Goal: Task Accomplishment & Management: Complete application form

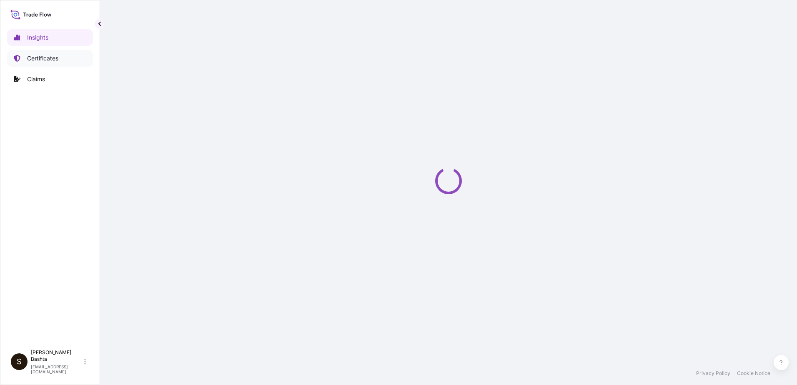
click at [47, 58] on p "Certificates" at bounding box center [42, 58] width 31 height 8
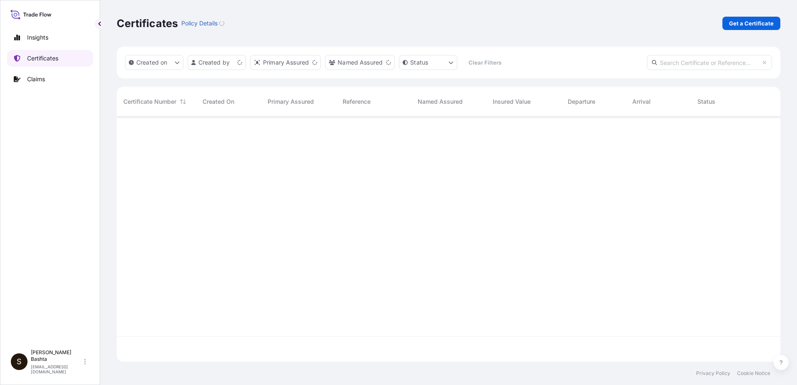
scroll to position [243, 657]
click at [743, 20] on p "Get a Certificate" at bounding box center [751, 23] width 45 height 8
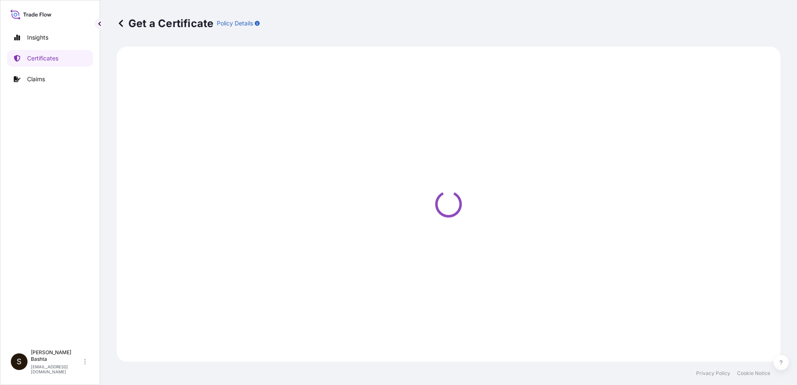
select select "Road / [GEOGRAPHIC_DATA]"
select select "Barge"
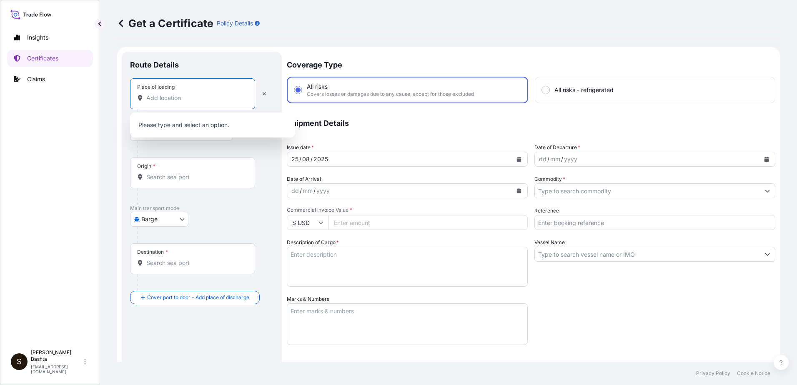
click at [174, 96] on input "Place of loading" at bounding box center [195, 98] width 98 height 8
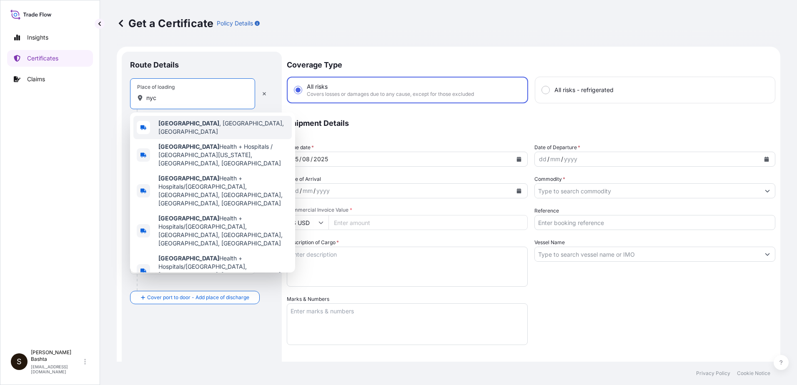
click at [185, 130] on span "[GEOGRAPHIC_DATA] , [GEOGRAPHIC_DATA], [GEOGRAPHIC_DATA]" at bounding box center [223, 127] width 130 height 17
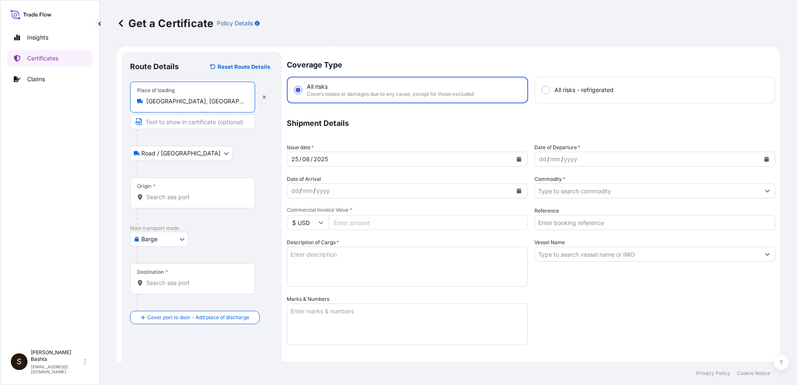
type input "[GEOGRAPHIC_DATA], [GEOGRAPHIC_DATA], [GEOGRAPHIC_DATA]"
click at [181, 242] on body "Insights Certificates Claims S [PERSON_NAME] [PERSON_NAME][EMAIL_ADDRESS][PERSO…" at bounding box center [398, 192] width 797 height 385
click at [165, 260] on div "Air" at bounding box center [159, 260] width 53 height 15
select select "Air"
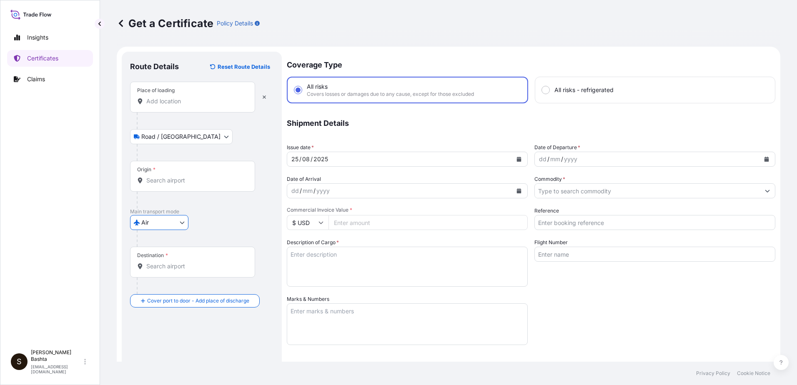
click at [175, 262] on input "Destination *" at bounding box center [195, 266] width 98 height 8
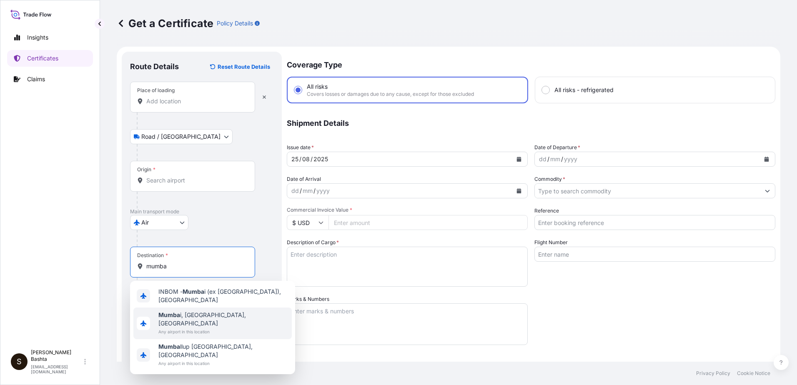
click at [200, 312] on span "[GEOGRAPHIC_DATA] i, [GEOGRAPHIC_DATA], [GEOGRAPHIC_DATA]" at bounding box center [223, 319] width 130 height 17
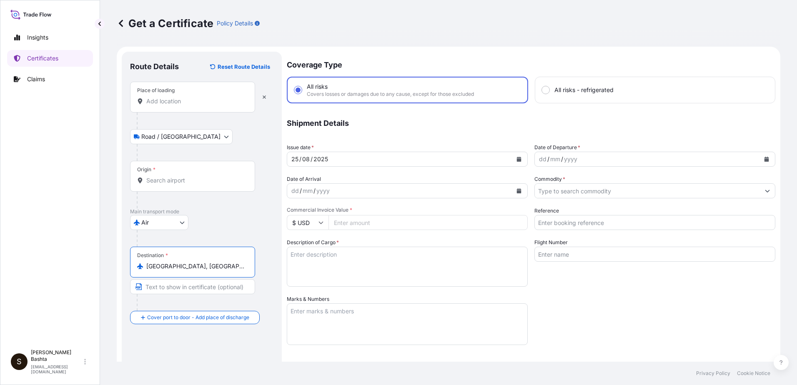
type input "[GEOGRAPHIC_DATA], [GEOGRAPHIC_DATA], [GEOGRAPHIC_DATA]"
click at [543, 162] on div "dd" at bounding box center [542, 159] width 9 height 10
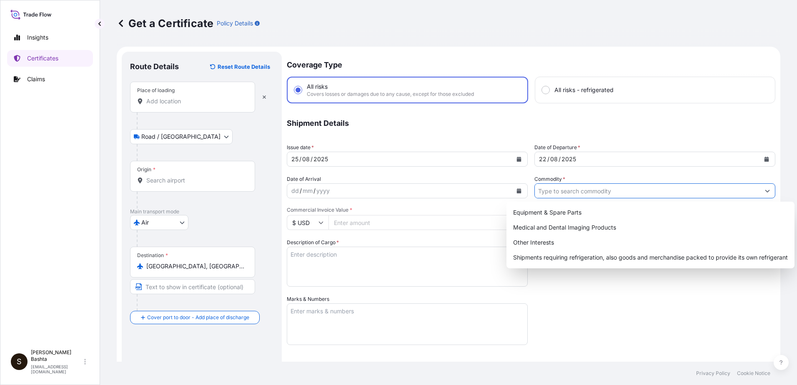
click at [764, 190] on button "Show suggestions" at bounding box center [766, 190] width 15 height 15
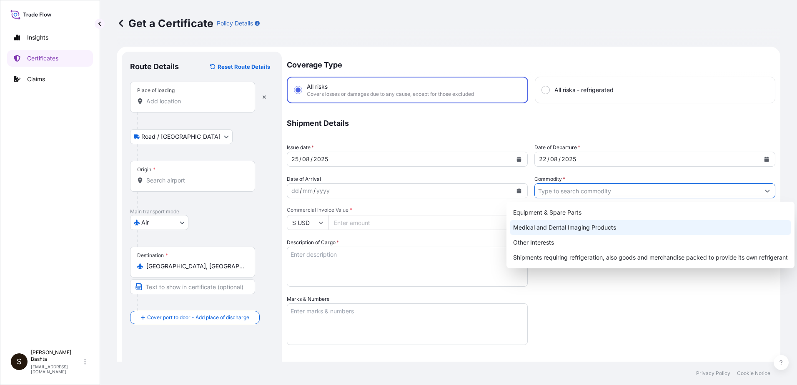
click at [582, 230] on div "Medical and Dental Imaging Products" at bounding box center [650, 227] width 281 height 15
type input "Medical and Dental Imaging Products"
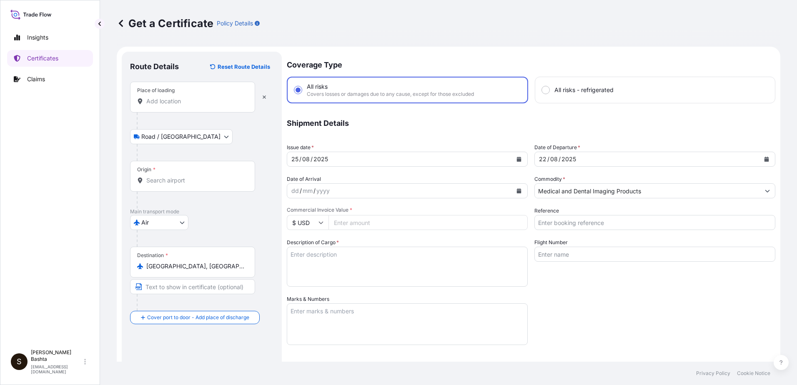
drag, startPoint x: 357, startPoint y: 224, endPoint x: 368, endPoint y: 224, distance: 11.7
click at [357, 225] on input "Commercial Invoice Value *" at bounding box center [427, 222] width 199 height 15
type input "1652.70"
click at [549, 223] on input "Reference" at bounding box center [654, 222] width 241 height 15
type input "21244041"
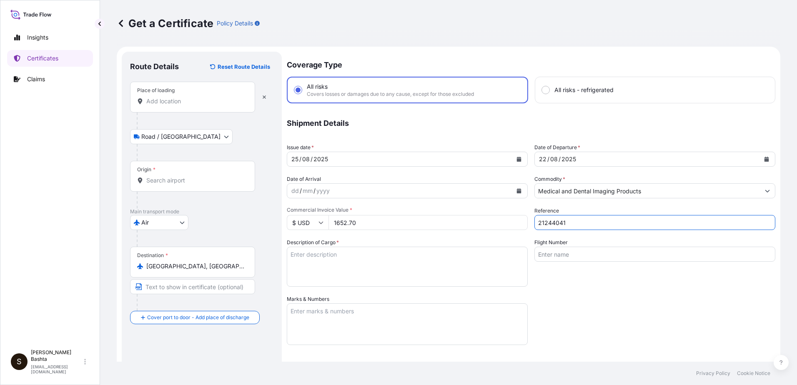
click at [297, 262] on textarea "Description of Cargo *" at bounding box center [407, 267] width 241 height 40
type textarea "m"
type textarea "MEDICAL AND DENTAL IMAGING PRODUCTS"
click at [333, 312] on textarea "Marks & Numbers" at bounding box center [407, 324] width 241 height 42
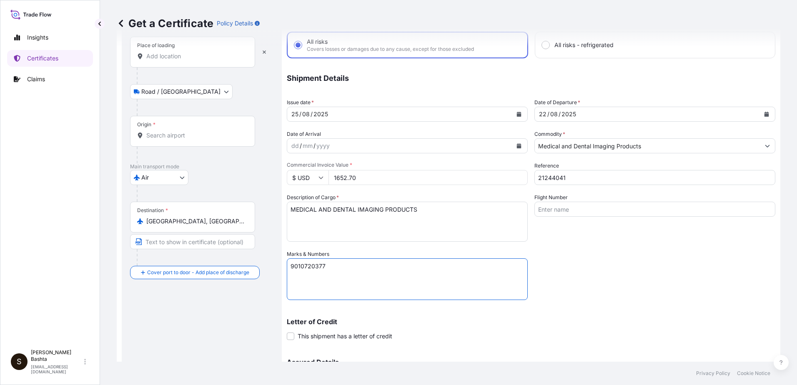
scroll to position [144, 0]
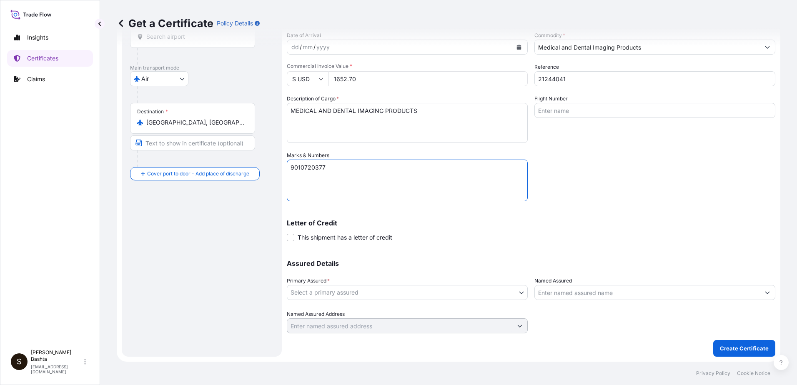
type textarea "9010720377"
click at [518, 293] on body "Insights Certificates Claims S [PERSON_NAME] [PERSON_NAME][EMAIL_ADDRESS][PERSO…" at bounding box center [398, 192] width 797 height 385
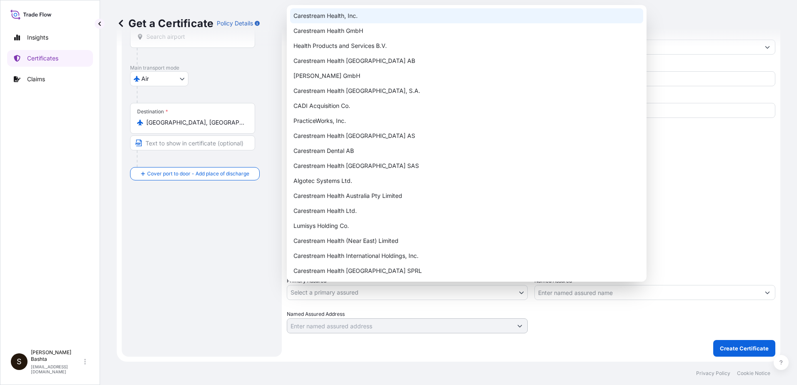
click at [347, 12] on div "Carestream Health, Inc." at bounding box center [466, 15] width 353 height 15
select select "32008"
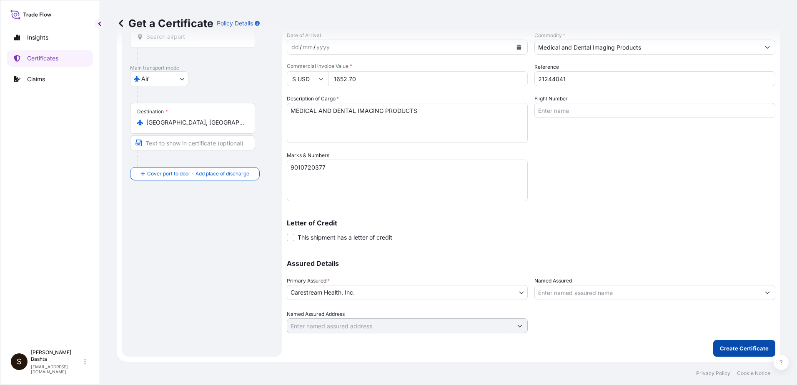
click at [750, 348] on p "Create Certificate" at bounding box center [743, 348] width 49 height 8
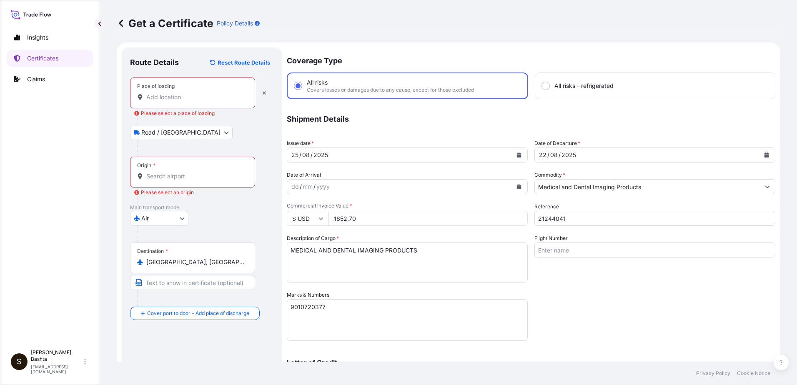
scroll to position [0, 0]
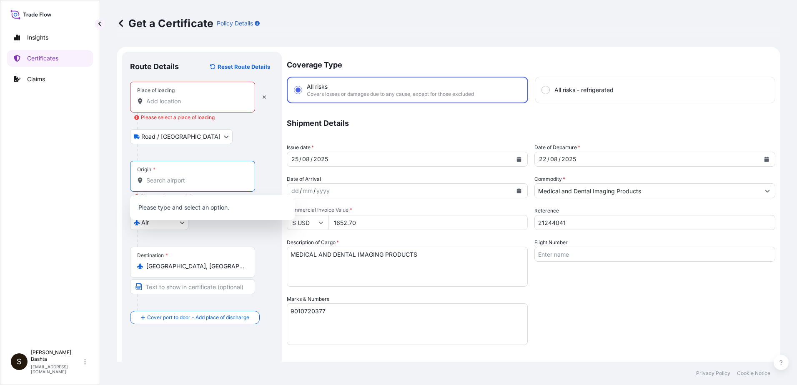
click at [154, 180] on input "Origin * Please select an origin" at bounding box center [195, 180] width 98 height 8
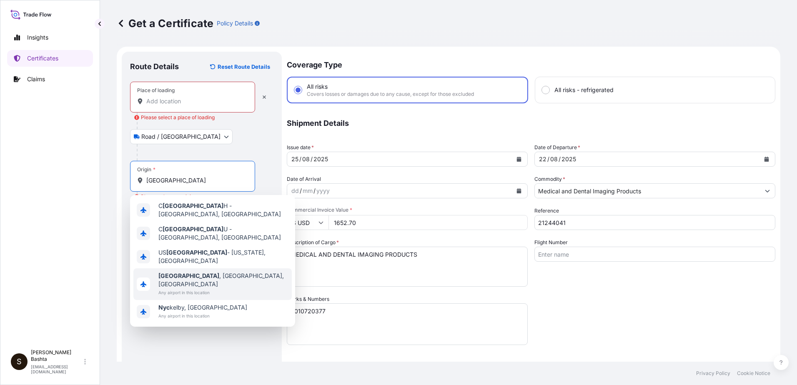
click at [192, 272] on span "[GEOGRAPHIC_DATA] , [GEOGRAPHIC_DATA], [GEOGRAPHIC_DATA]" at bounding box center [223, 280] width 130 height 17
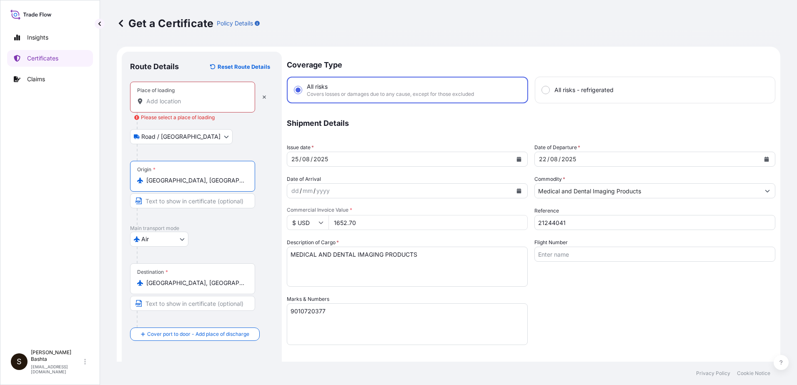
scroll to position [144, 0]
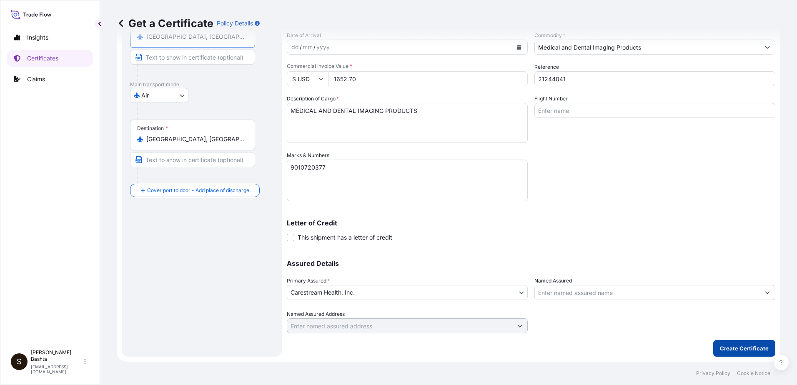
type input "[GEOGRAPHIC_DATA], [GEOGRAPHIC_DATA], [GEOGRAPHIC_DATA]"
click at [747, 351] on p "Create Certificate" at bounding box center [743, 348] width 49 height 8
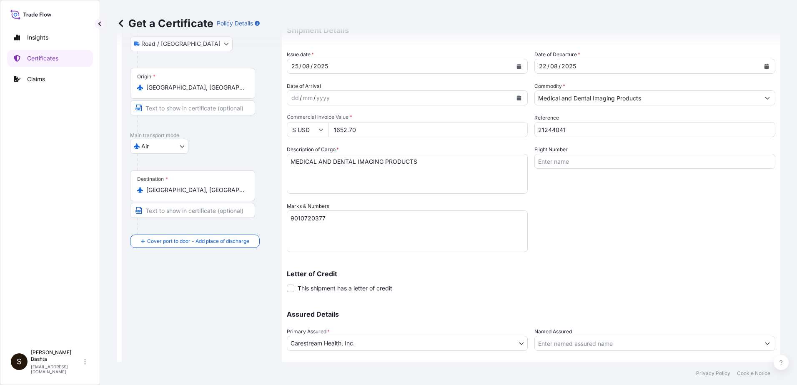
scroll to position [0, 0]
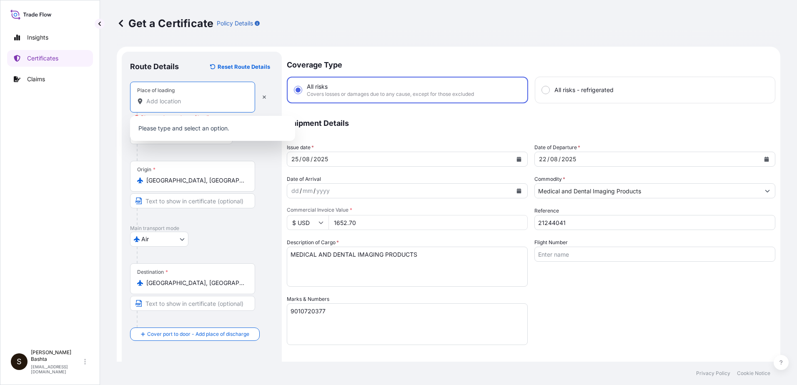
click at [173, 99] on input "Place of loading Please select a place of loading" at bounding box center [195, 101] width 98 height 8
click at [172, 102] on input "Place of loading Please select a place of loading" at bounding box center [195, 101] width 98 height 8
click at [142, 102] on icon at bounding box center [140, 101] width 6 height 6
click at [146, 102] on input "Place of loading" at bounding box center [195, 101] width 98 height 8
click at [196, 97] on div "Place of loading" at bounding box center [192, 97] width 125 height 31
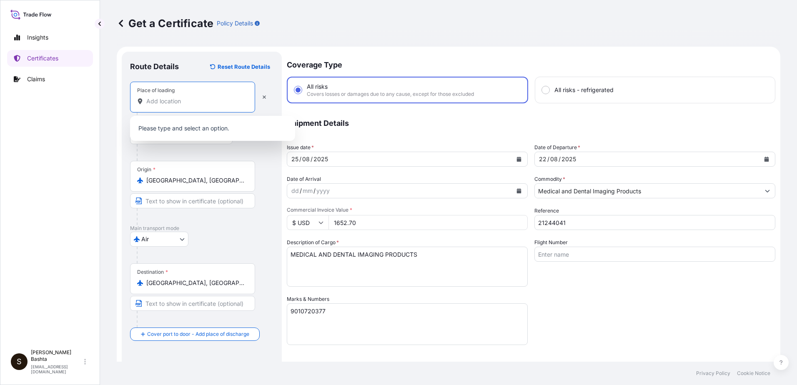
click at [196, 97] on input "Place of loading" at bounding box center [195, 101] width 98 height 8
click at [265, 99] on icon "button" at bounding box center [264, 97] width 5 height 5
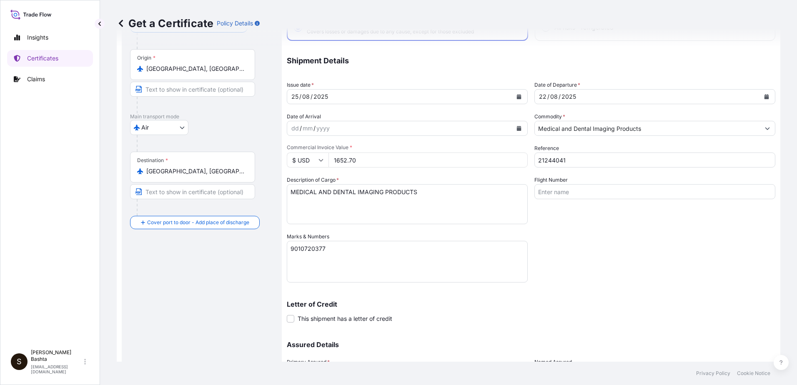
scroll to position [144, 0]
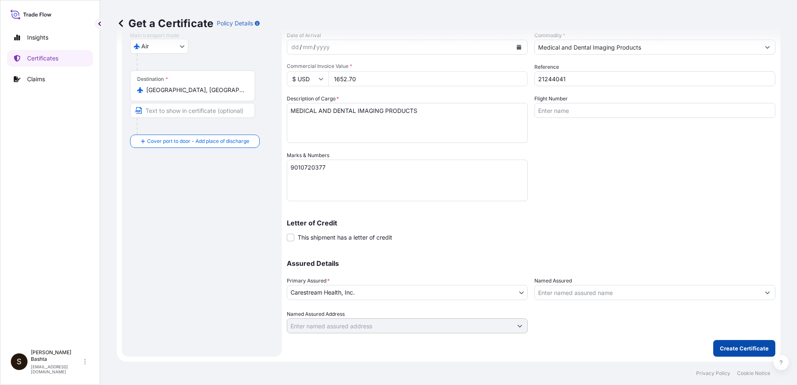
click at [761, 346] on p "Create Certificate" at bounding box center [743, 348] width 49 height 8
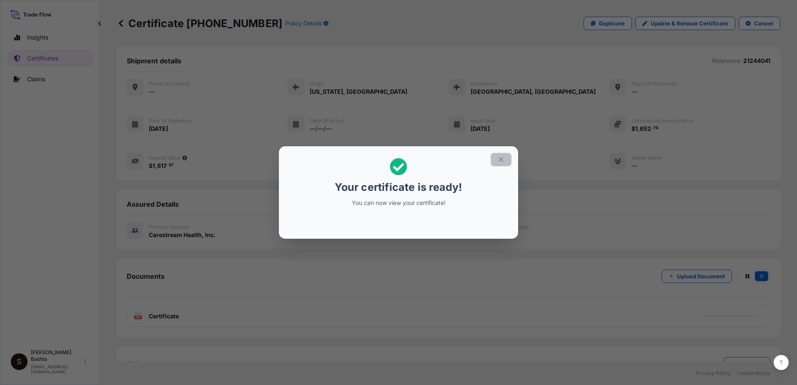
click at [503, 160] on icon "button" at bounding box center [500, 159] width 7 height 7
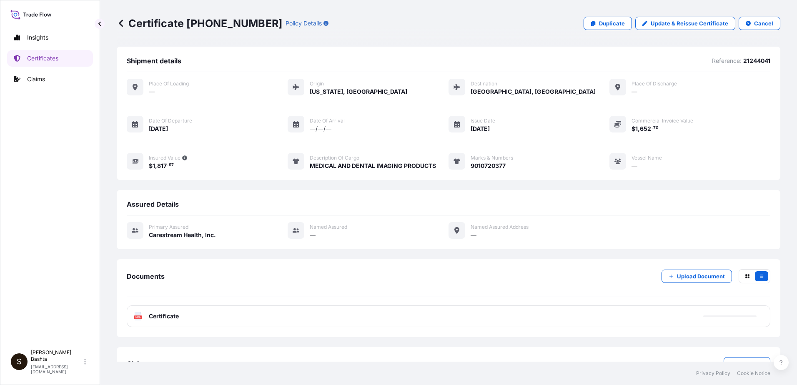
click at [141, 319] on rect at bounding box center [137, 316] width 7 height 3
click at [140, 319] on rect at bounding box center [137, 316] width 7 height 3
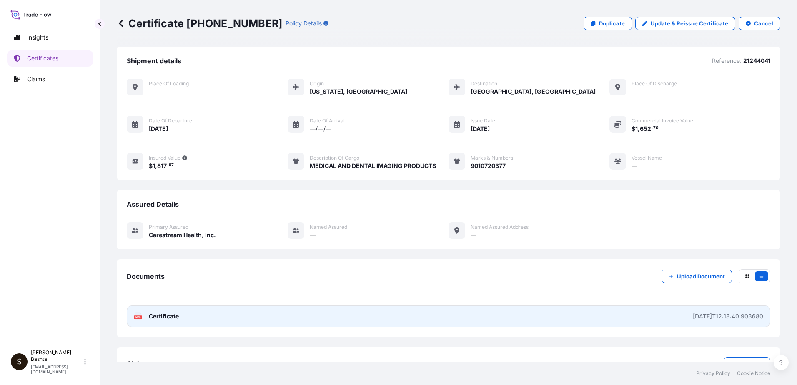
drag, startPoint x: 140, startPoint y: 319, endPoint x: 137, endPoint y: 316, distance: 4.5
click at [137, 316] on text "PDF" at bounding box center [137, 317] width 5 height 3
